Goal: Find specific page/section: Find specific page/section

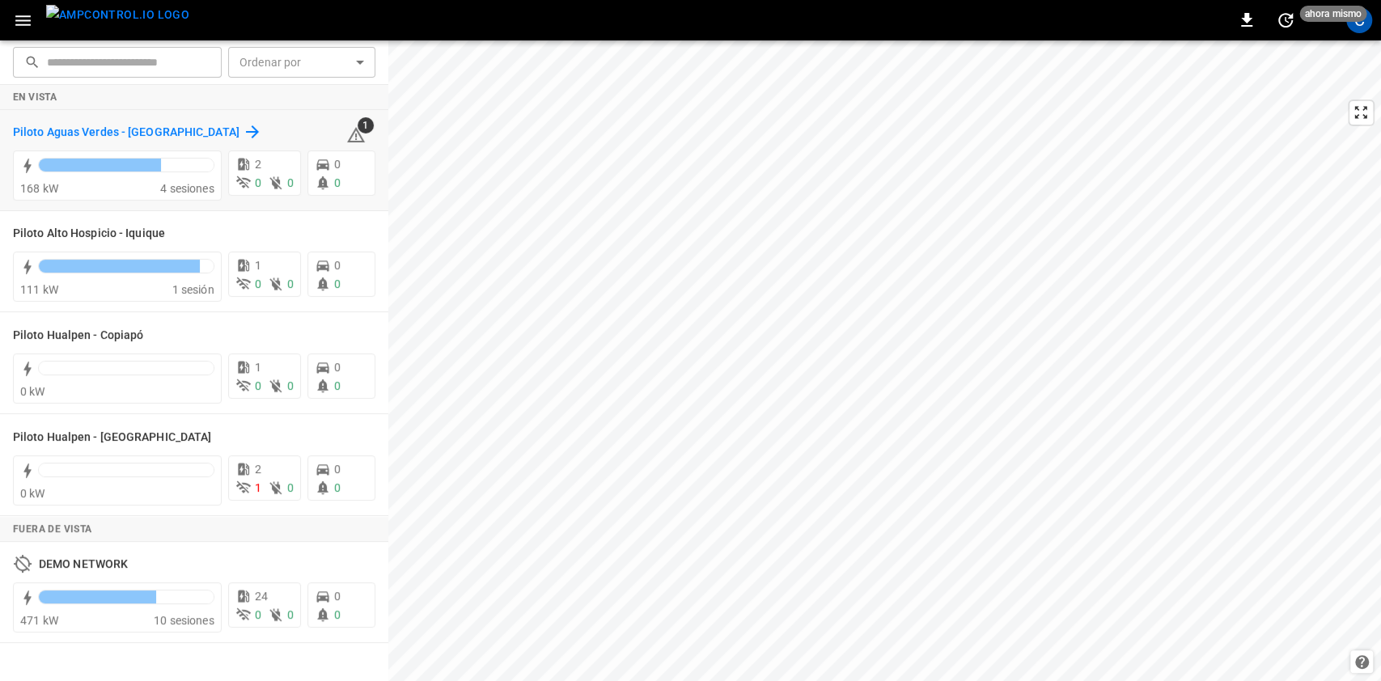
click at [190, 134] on div "Piloto Aguas Verdes - [GEOGRAPHIC_DATA]" at bounding box center [137, 131] width 249 height 19
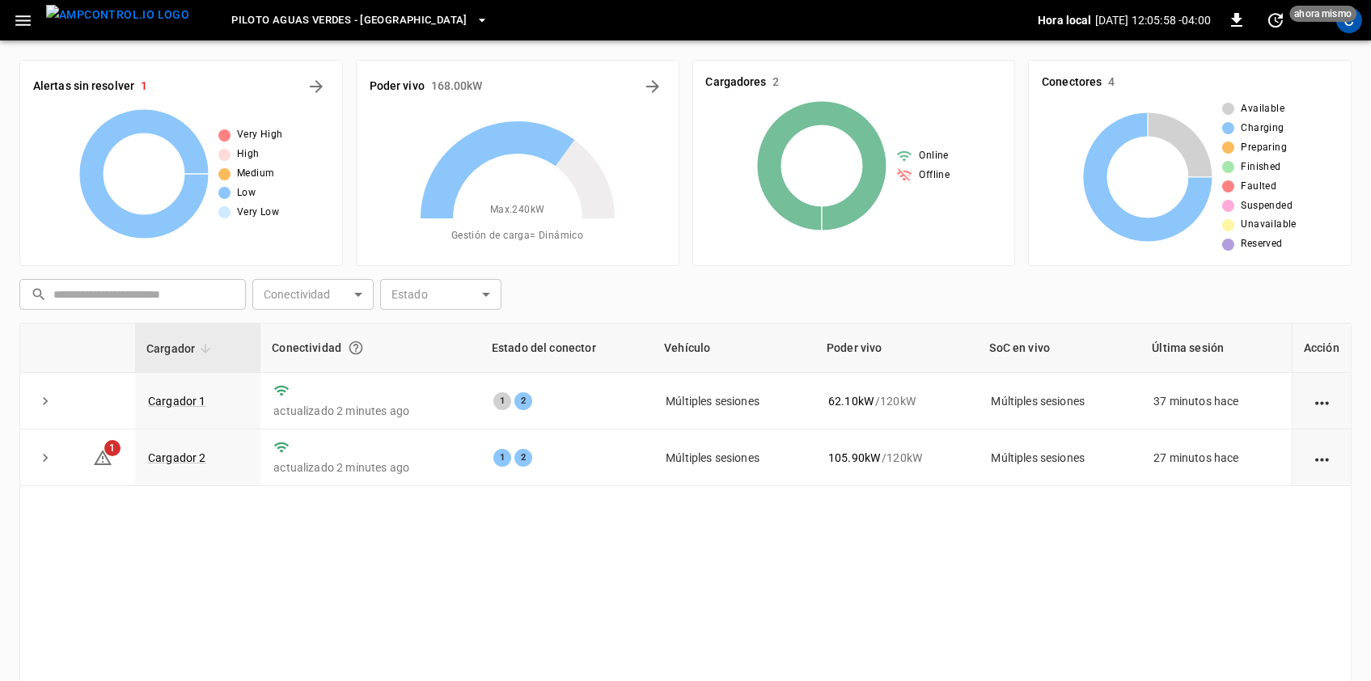
click at [404, 16] on span "Piloto Aguas Verdes - [GEOGRAPHIC_DATA]" at bounding box center [349, 20] width 236 height 19
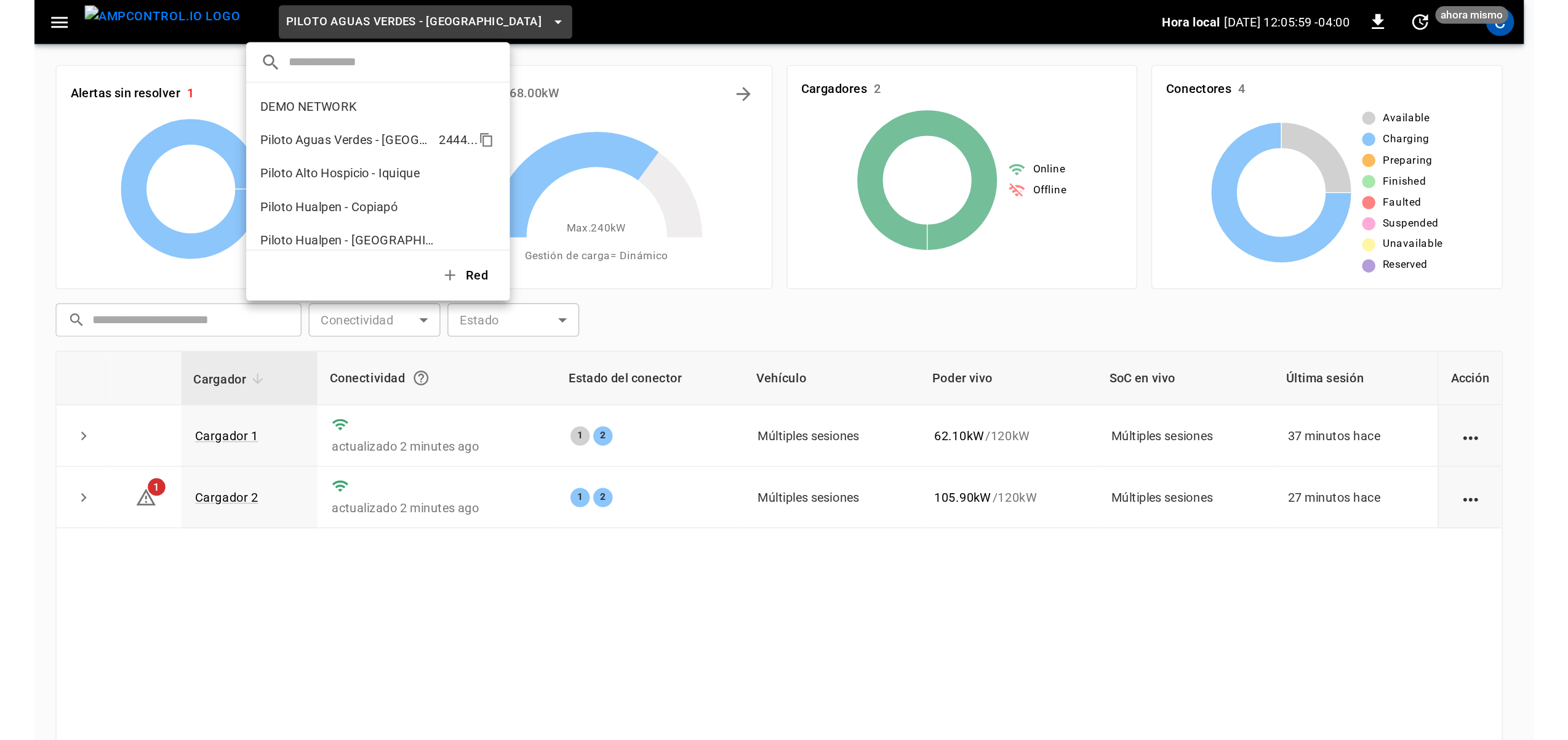
scroll to position [10, 0]
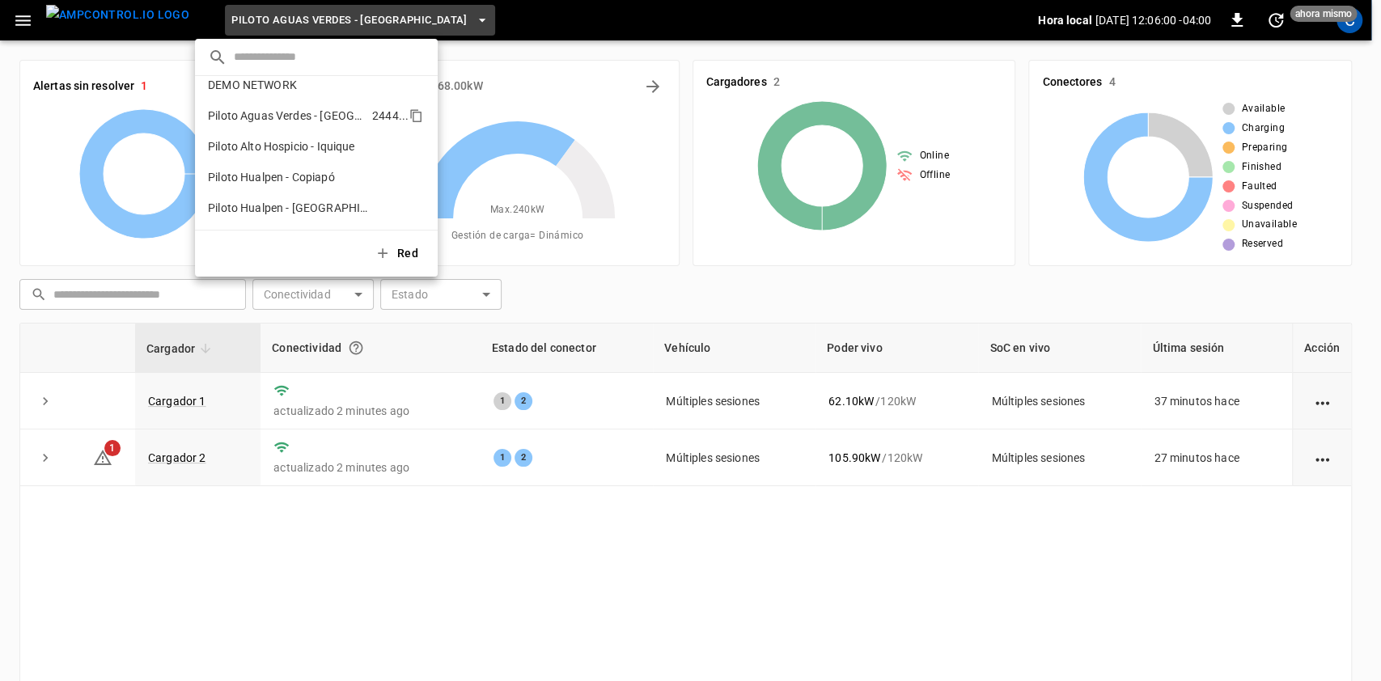
click at [287, 118] on p "Piloto Aguas Verdes - [GEOGRAPHIC_DATA]" at bounding box center [287, 116] width 158 height 16
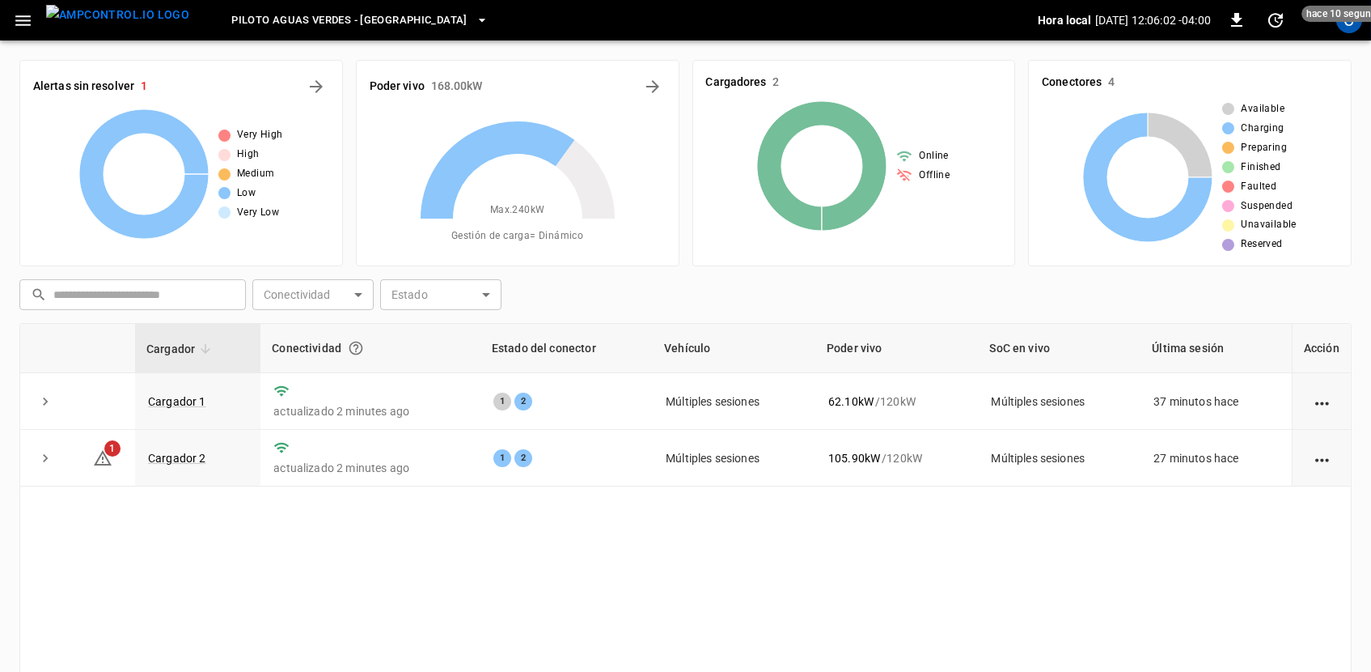
click at [8, 16] on button "button" at bounding box center [22, 21] width 33 height 30
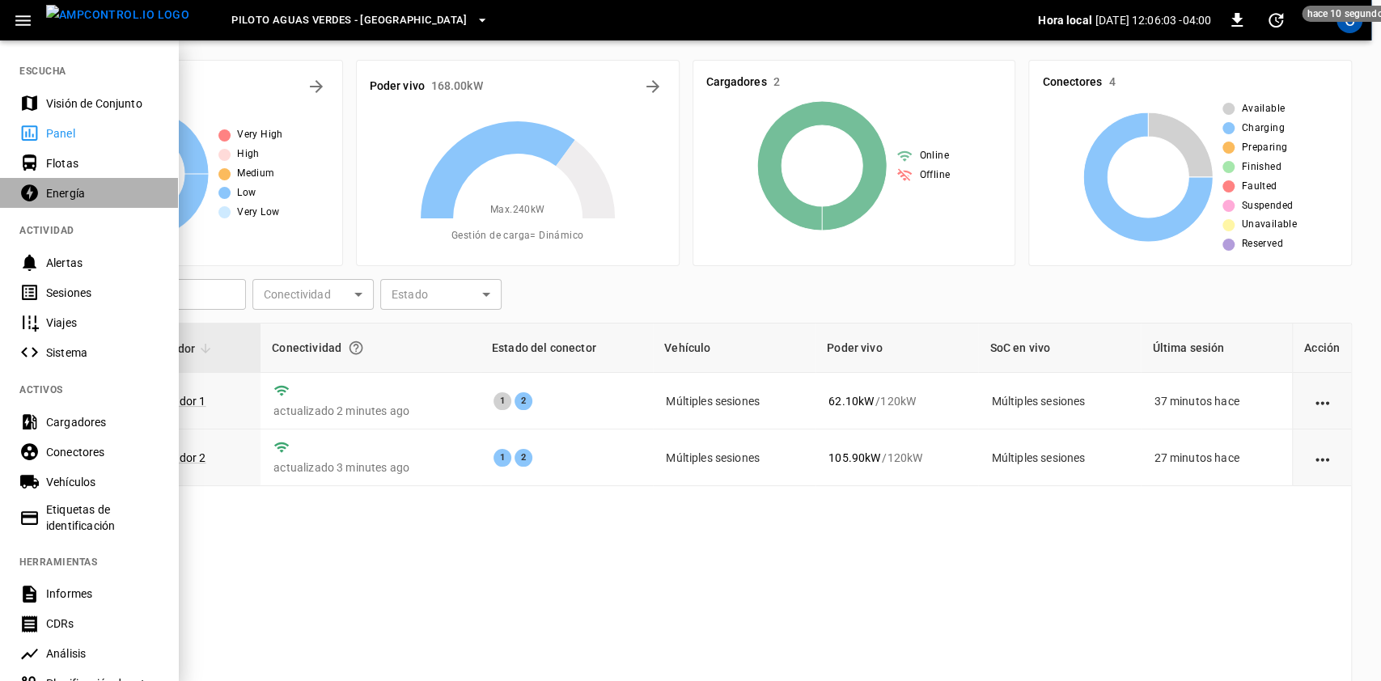
click at [116, 194] on div "Energía" at bounding box center [102, 193] width 112 height 16
